Goal: Information Seeking & Learning: Learn about a topic

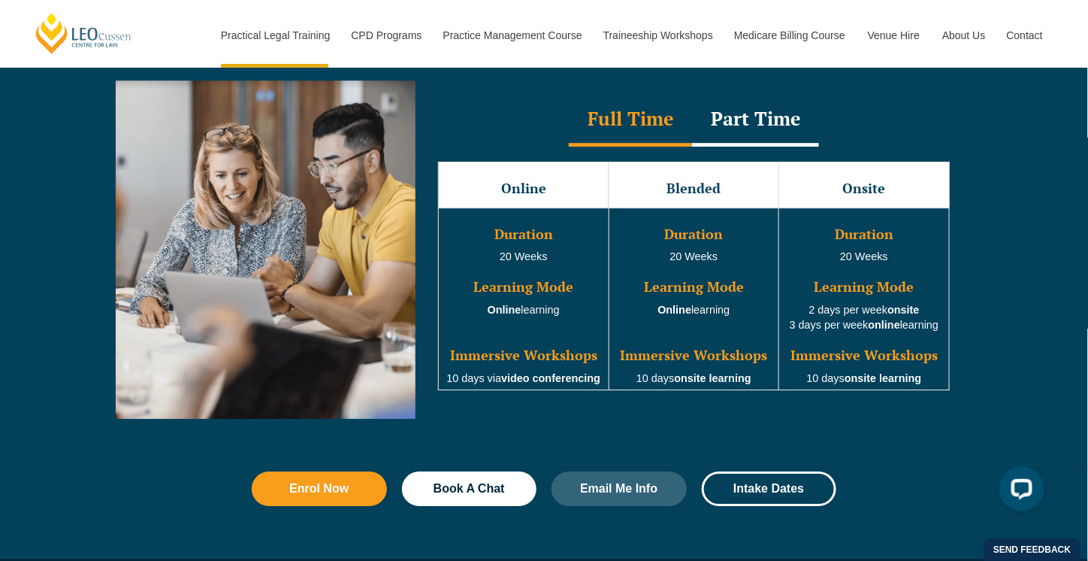
scroll to position [1378, 0]
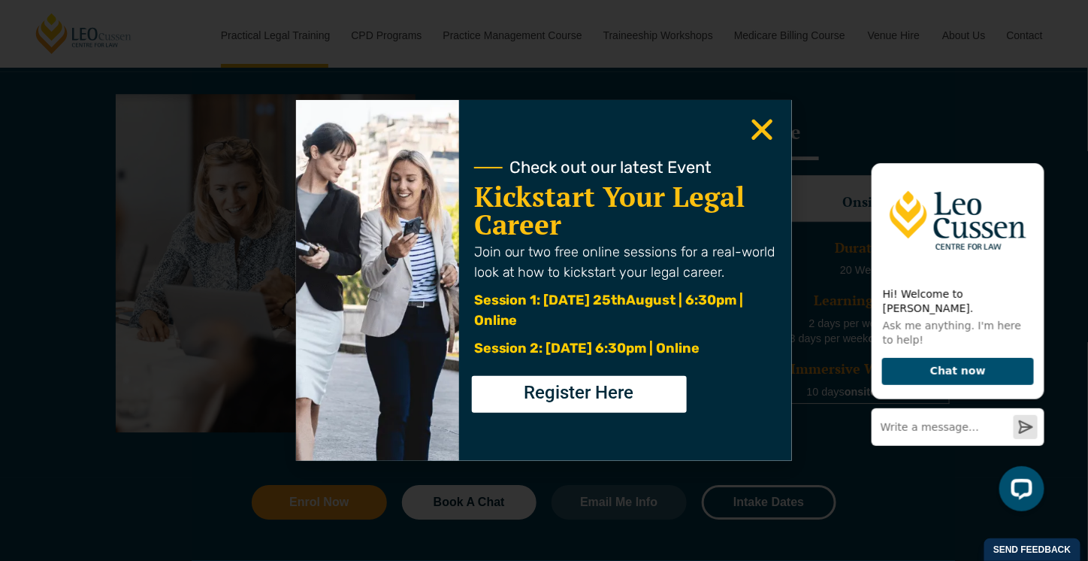
click at [758, 129] on icon "Close" at bounding box center [762, 129] width 29 height 29
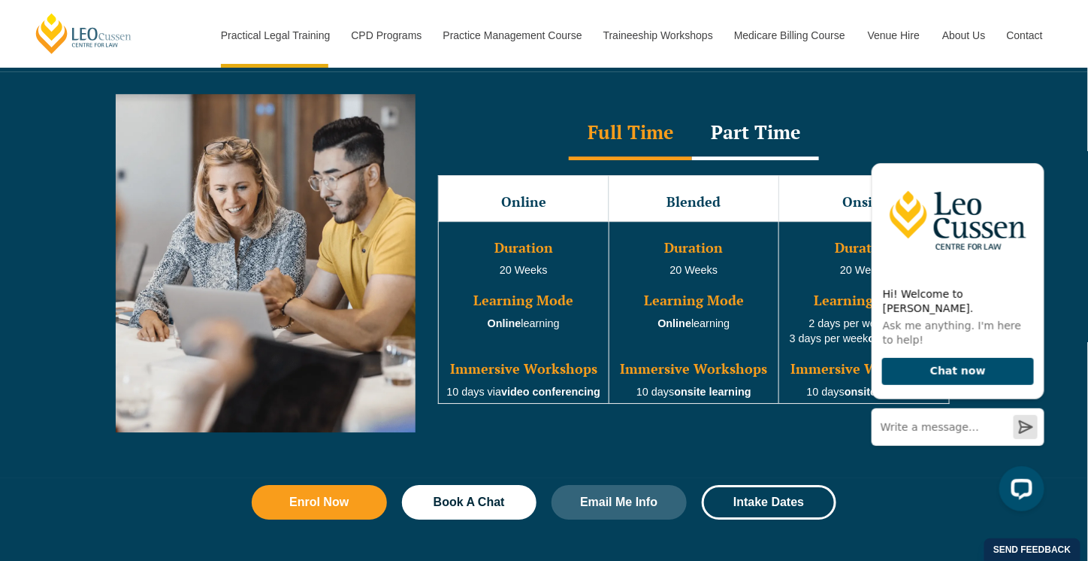
click at [678, 426] on div "Full Time Part Time Full Time Online Blended Onsite Duration 20 Weeks Learning …" at bounding box center [544, 274] width 857 height 406
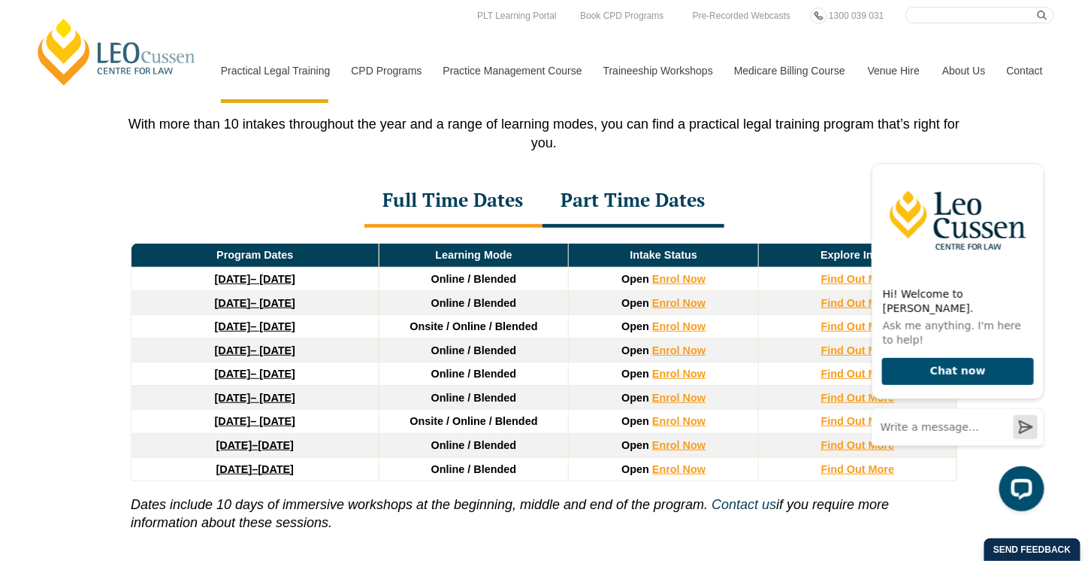
scroll to position [1628, 0]
